Goal: Book appointment/travel/reservation

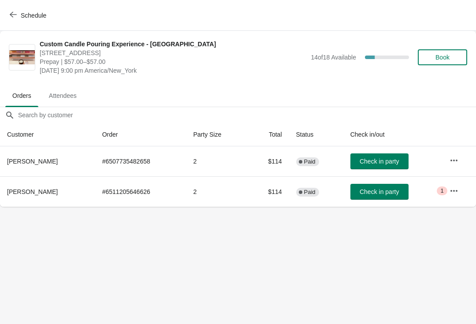
click at [377, 192] on span "Check in party" at bounding box center [378, 191] width 39 height 7
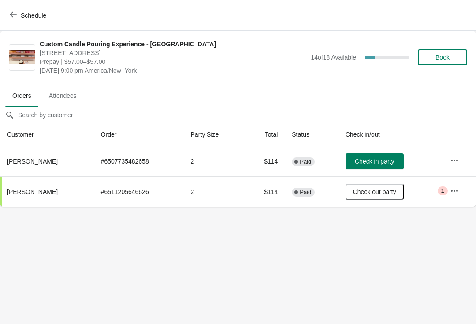
click at [449, 59] on span "Book" at bounding box center [442, 57] width 14 height 7
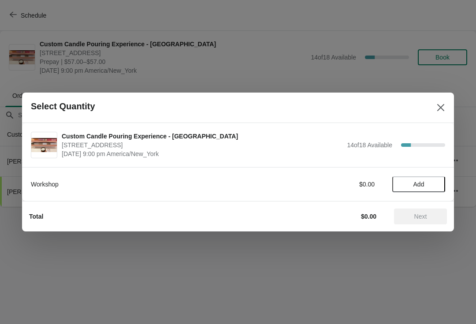
click at [428, 185] on span "Add" at bounding box center [418, 184] width 37 height 7
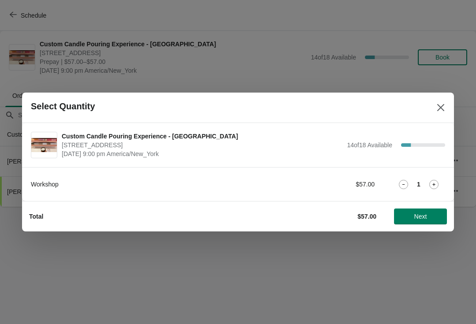
click at [437, 185] on icon at bounding box center [433, 184] width 9 height 9
click at [435, 184] on icon at bounding box center [433, 184] width 9 height 9
click at [434, 184] on icon at bounding box center [433, 184] width 3 height 3
click at [430, 213] on span "Next" at bounding box center [420, 216] width 39 height 7
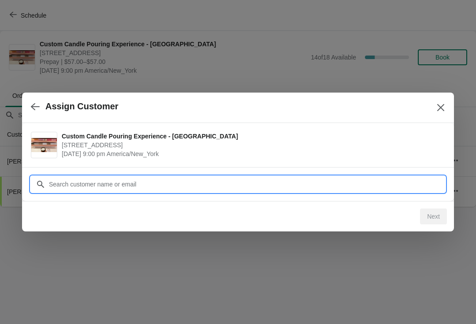
click at [274, 177] on input "Customer" at bounding box center [246, 184] width 396 height 16
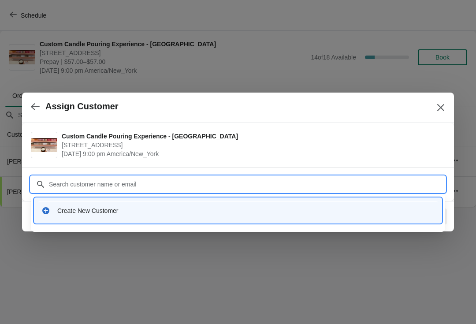
click at [255, 212] on div "Create New Customer" at bounding box center [245, 210] width 377 height 9
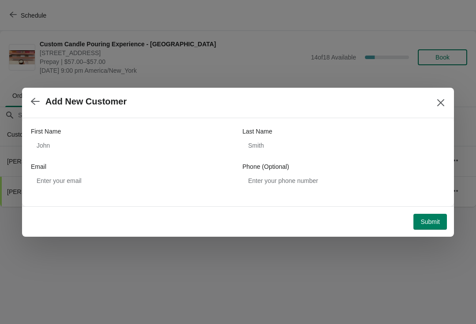
click at [41, 94] on button "button" at bounding box center [35, 101] width 16 height 17
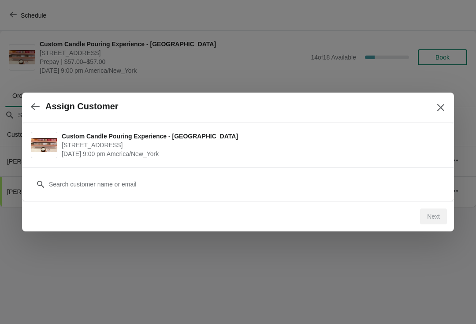
click at [34, 108] on icon "button" at bounding box center [35, 106] width 9 height 7
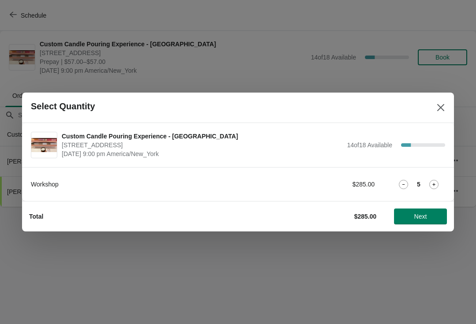
click at [424, 222] on button "Next" at bounding box center [420, 216] width 53 height 16
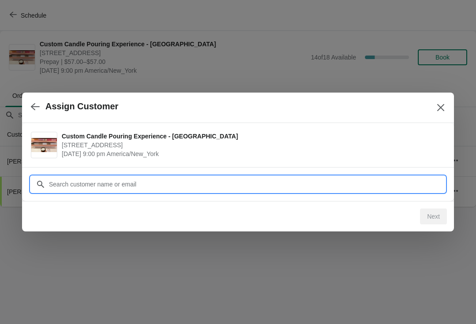
click at [200, 189] on input "Customer" at bounding box center [246, 184] width 396 height 16
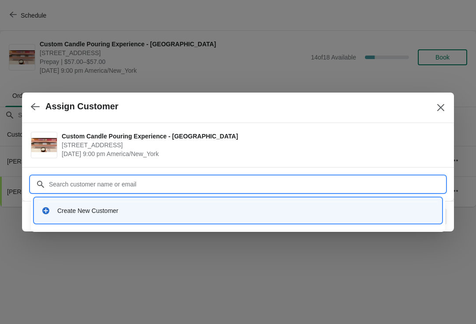
click at [112, 213] on div "Create New Customer" at bounding box center [245, 210] width 377 height 9
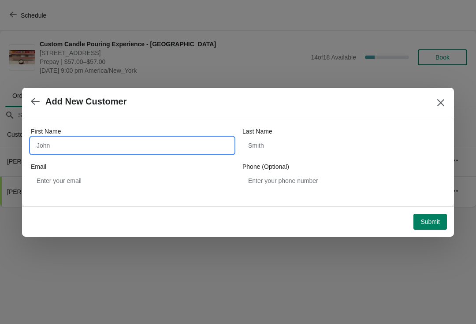
click at [84, 151] on input "First Name" at bounding box center [132, 145] width 203 height 16
type input "Teba"
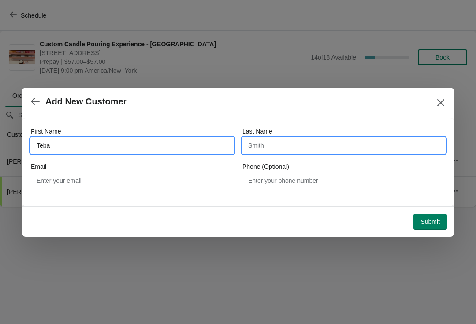
click at [377, 144] on input "Last Name" at bounding box center [343, 145] width 203 height 16
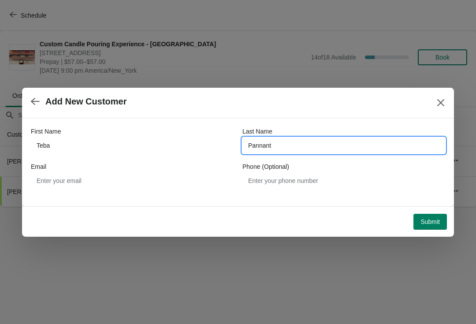
type input "Pannant"
click at [435, 216] on button "Submit" at bounding box center [429, 222] width 33 height 16
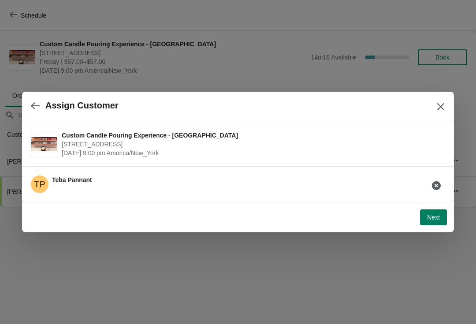
click at [424, 216] on button "Next" at bounding box center [433, 217] width 27 height 16
select select "Friend"
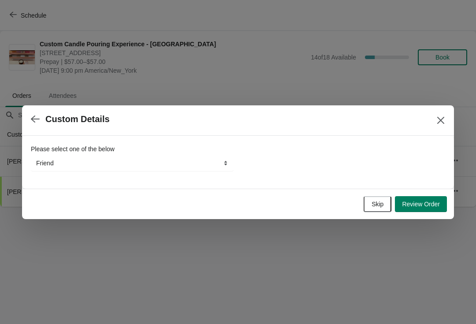
click at [374, 204] on span "Skip" at bounding box center [377, 203] width 12 height 7
